Goal: Information Seeking & Learning: Learn about a topic

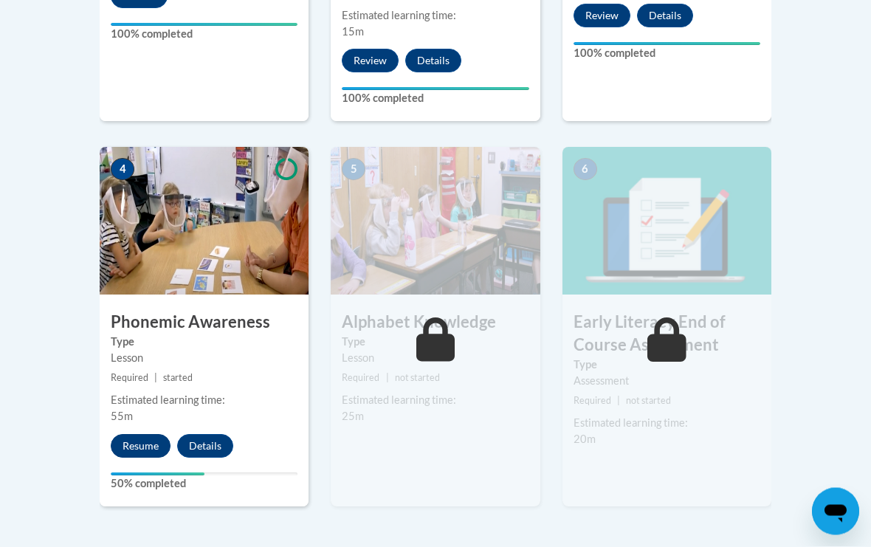
scroll to position [779, 0]
click at [134, 434] on button "Resume" at bounding box center [141, 446] width 60 height 24
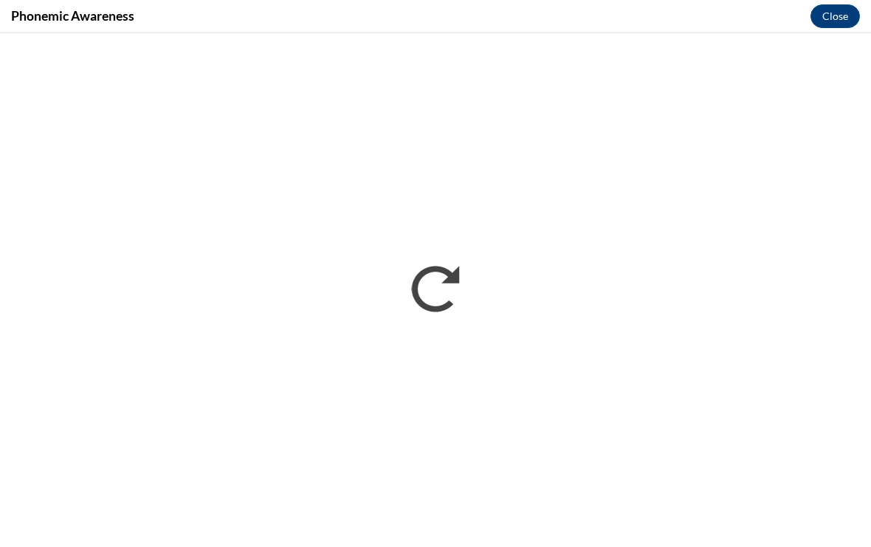
scroll to position [0, 0]
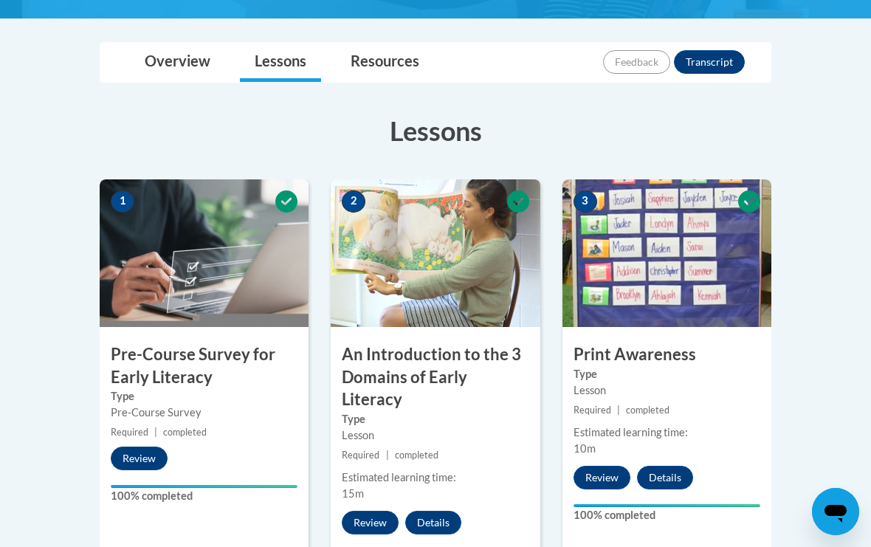
scroll to position [837, 0]
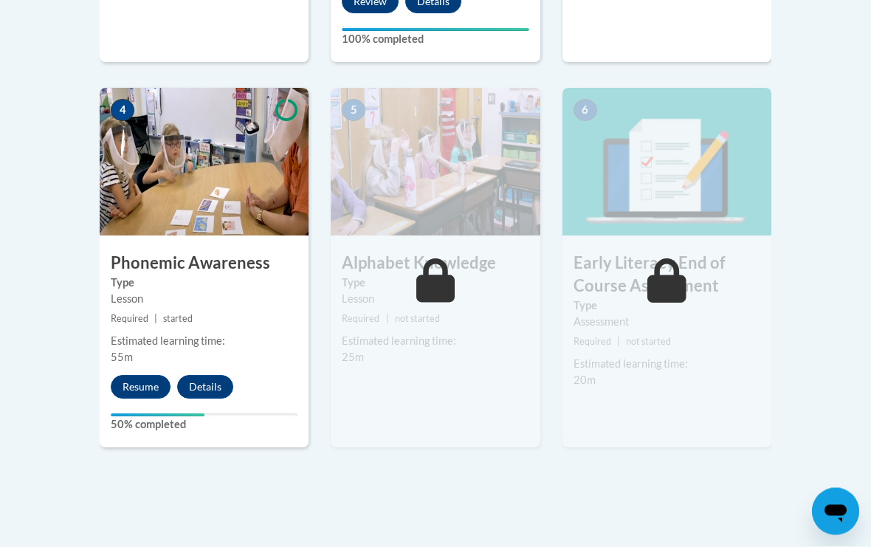
click at [231, 275] on label "Type" at bounding box center [204, 283] width 187 height 16
click at [123, 376] on button "Resume" at bounding box center [141, 388] width 60 height 24
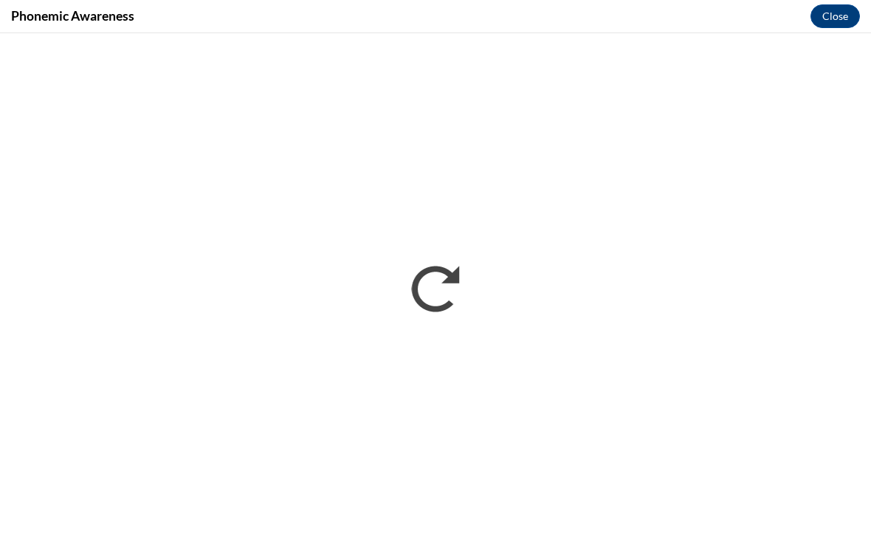
scroll to position [1083, 0]
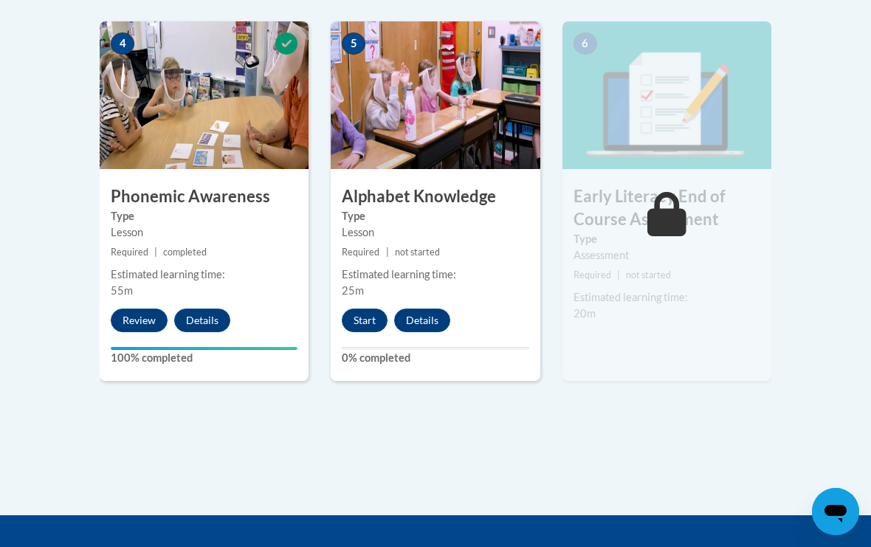
scroll to position [902, 0]
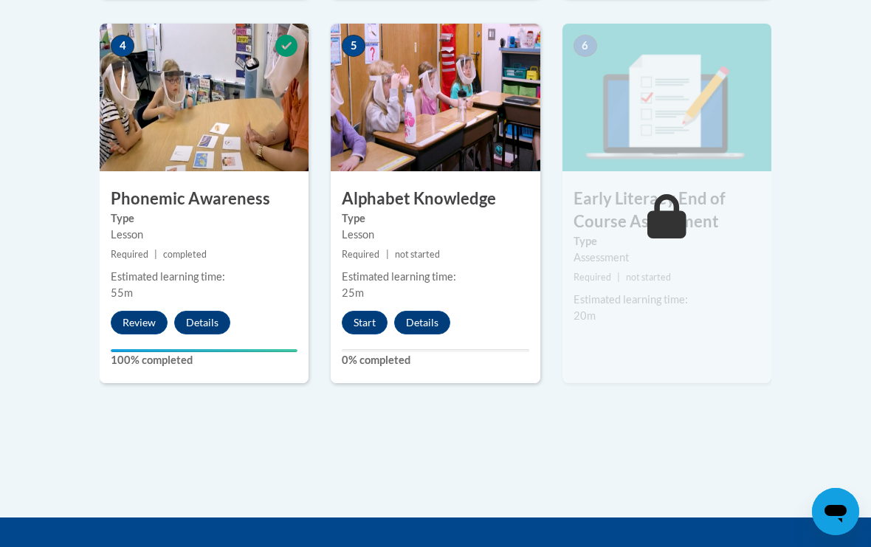
click at [360, 281] on div "5 Alphabet Knowledge Type Lesson Required | not started Estimated learning time…" at bounding box center [435, 203] width 209 height 359
click at [351, 311] on button "Start" at bounding box center [365, 323] width 46 height 24
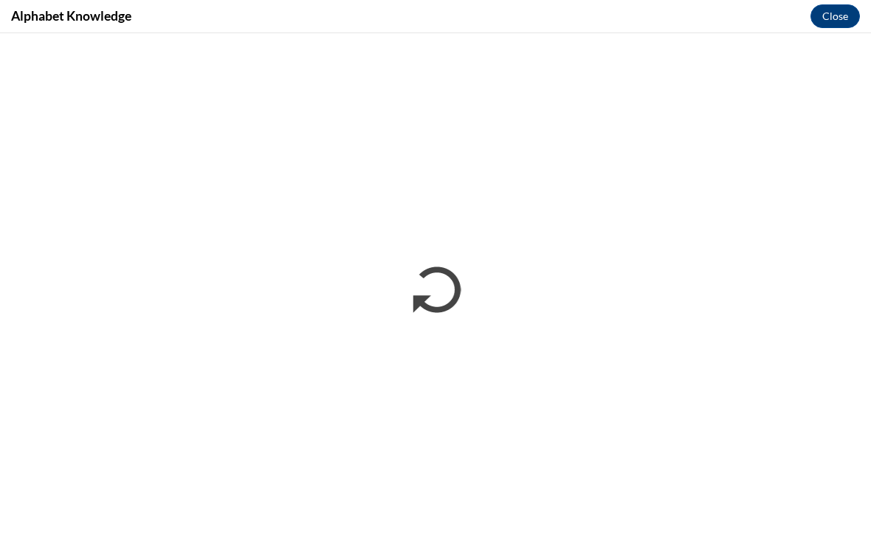
scroll to position [0, 0]
click at [832, 18] on button "Close" at bounding box center [835, 16] width 49 height 24
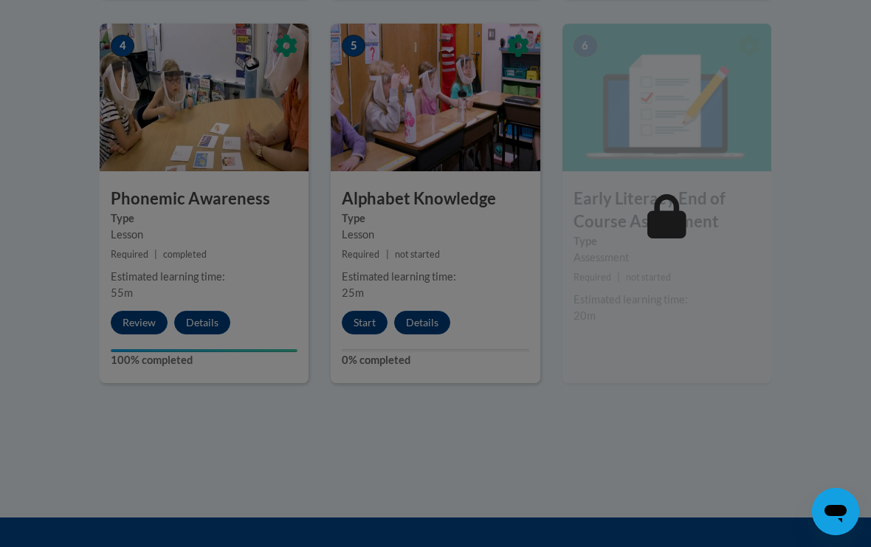
scroll to position [929, 0]
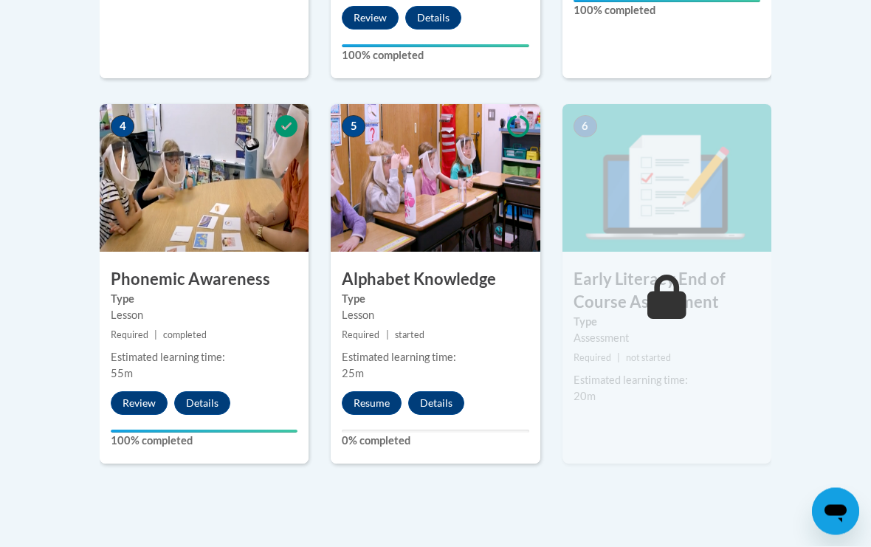
scroll to position [822, 0]
click at [377, 391] on button "Resume" at bounding box center [372, 403] width 60 height 24
